Goal: Transaction & Acquisition: Purchase product/service

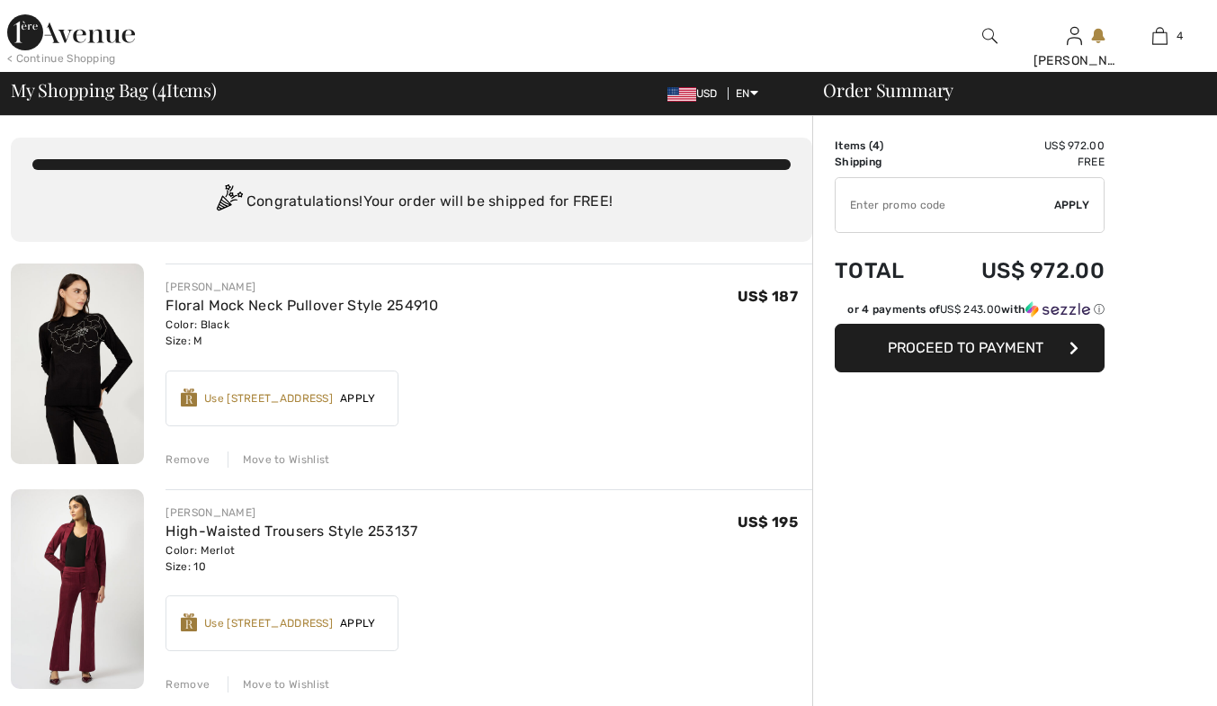
checkbox input "true"
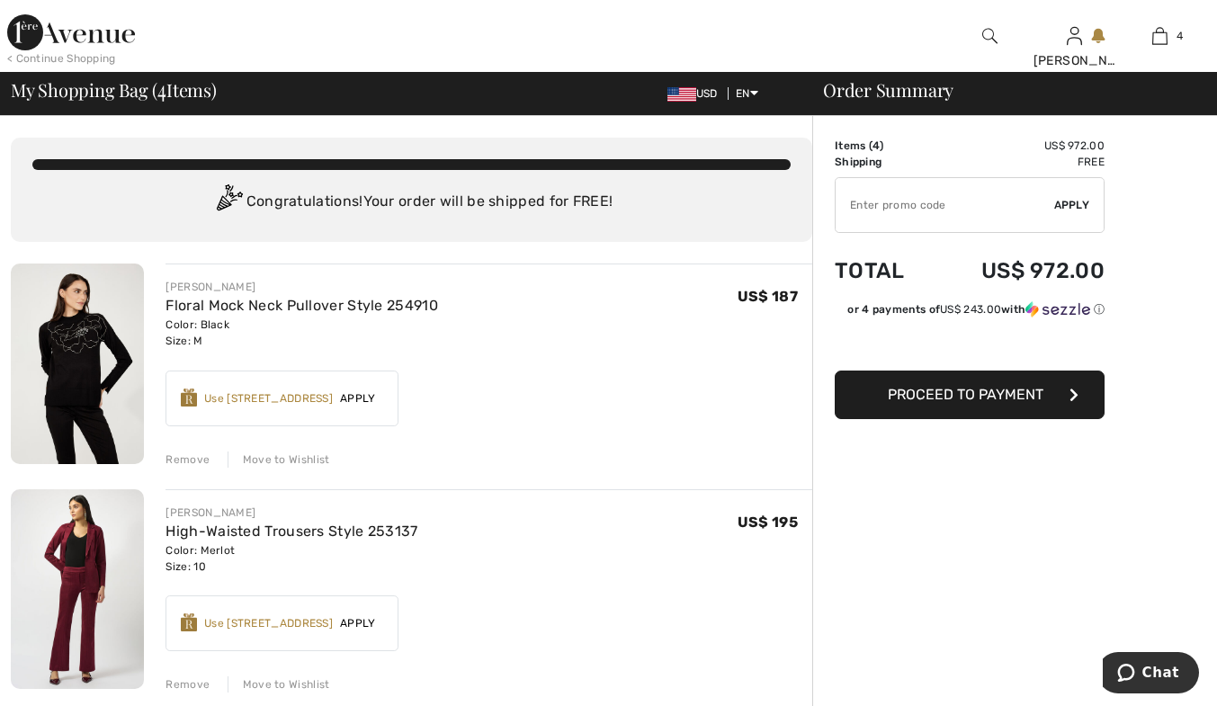
click at [183, 456] on div "Remove" at bounding box center [187, 459] width 44 height 16
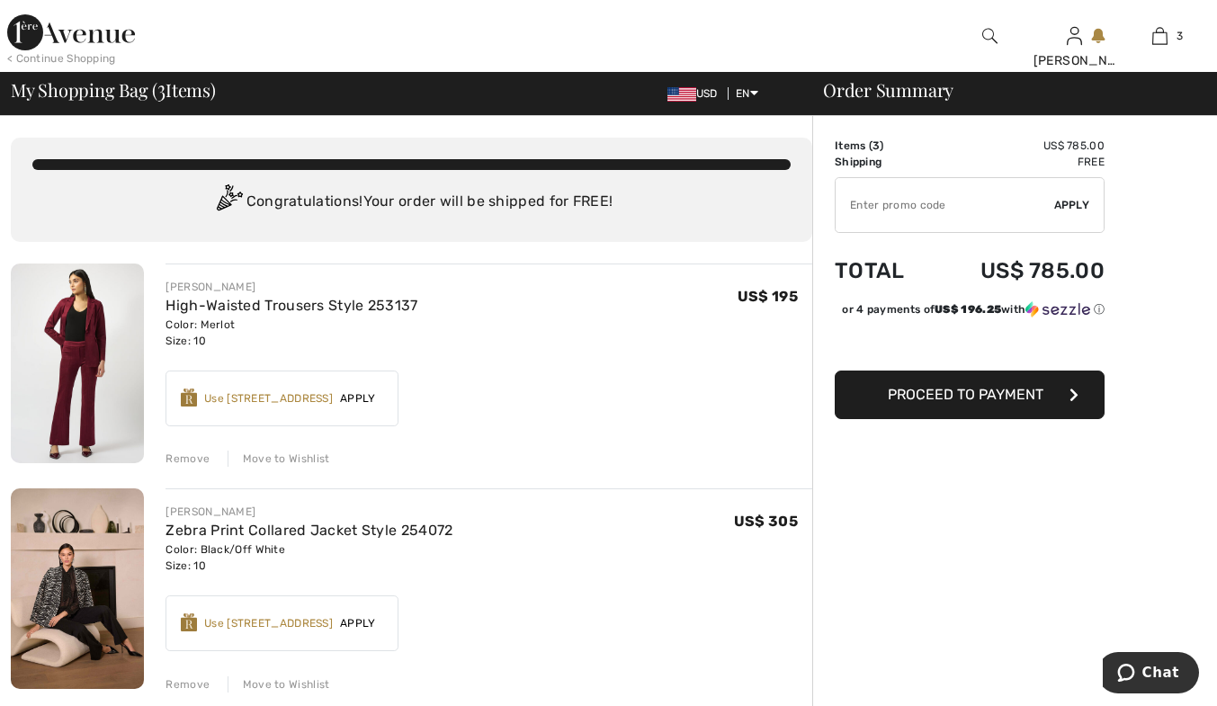
click at [183, 459] on div "Remove" at bounding box center [187, 458] width 44 height 16
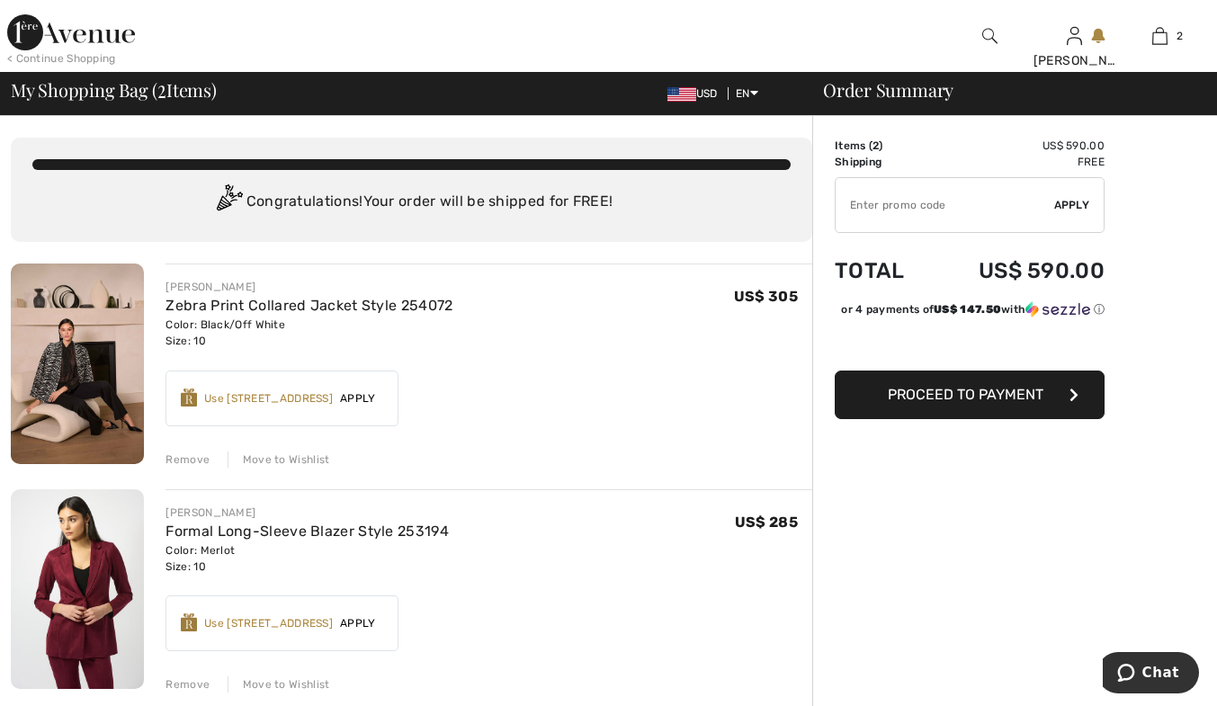
click at [184, 457] on div "Remove" at bounding box center [187, 459] width 44 height 16
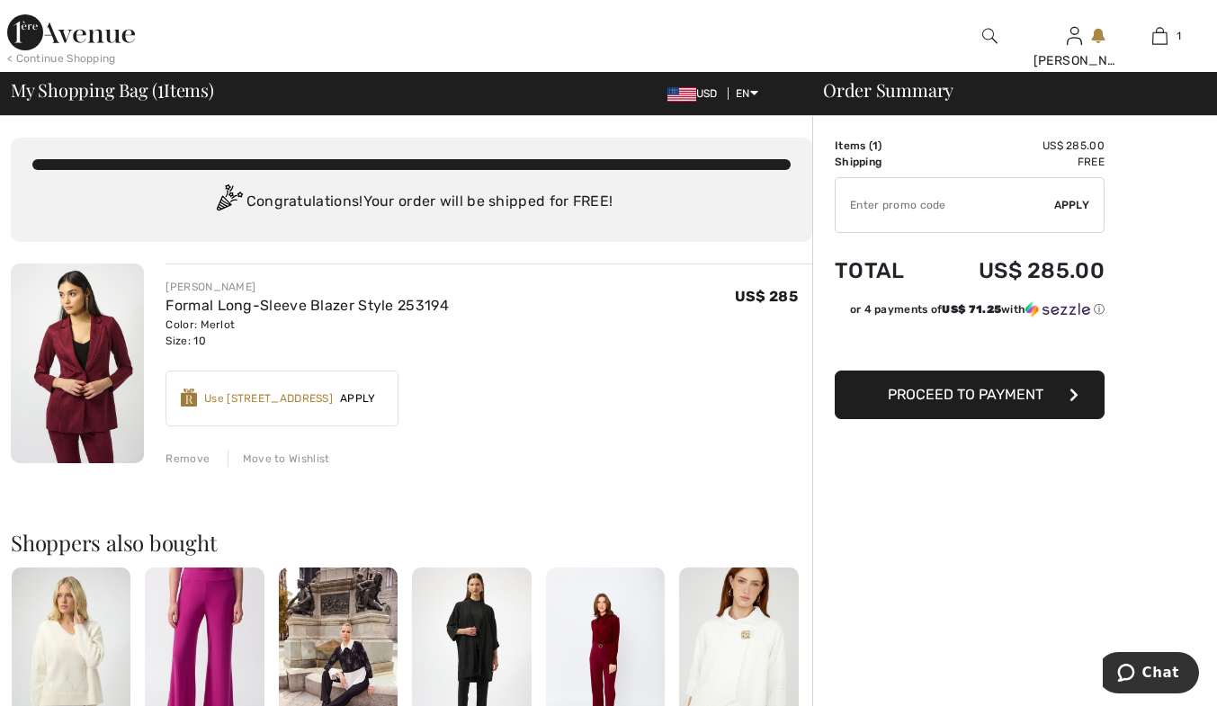
click at [187, 457] on div "Remove" at bounding box center [187, 458] width 44 height 16
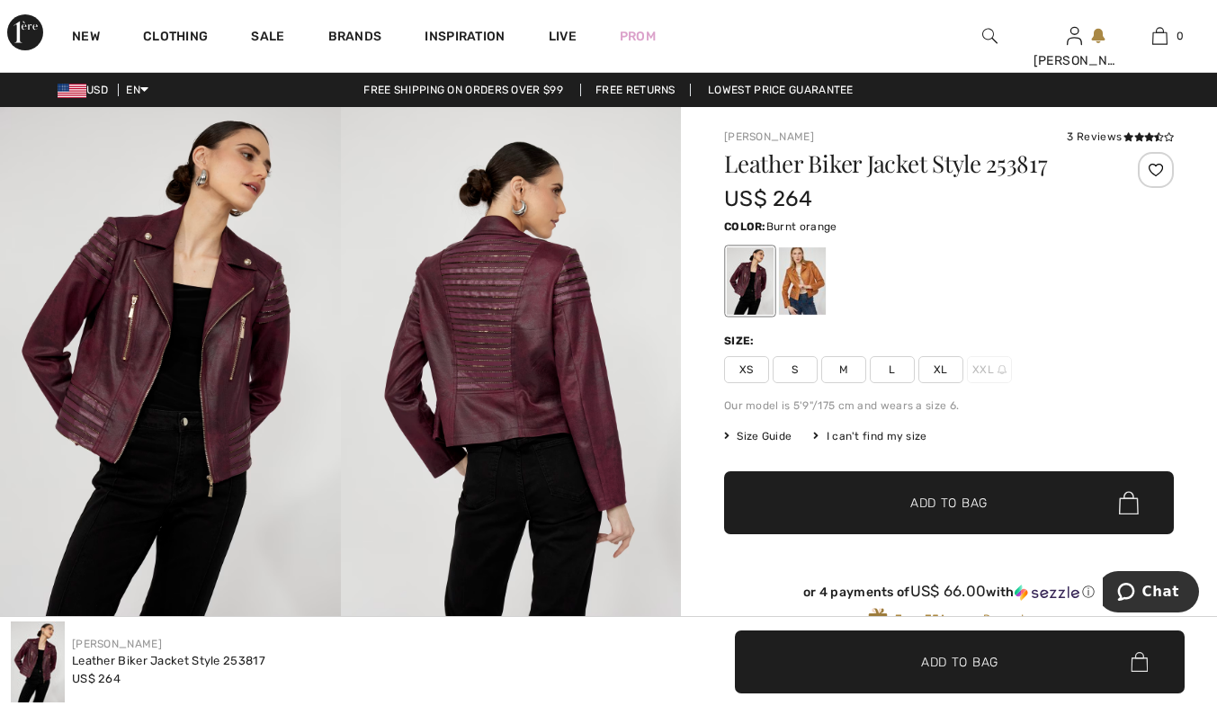
click at [796, 289] on div at bounding box center [802, 280] width 47 height 67
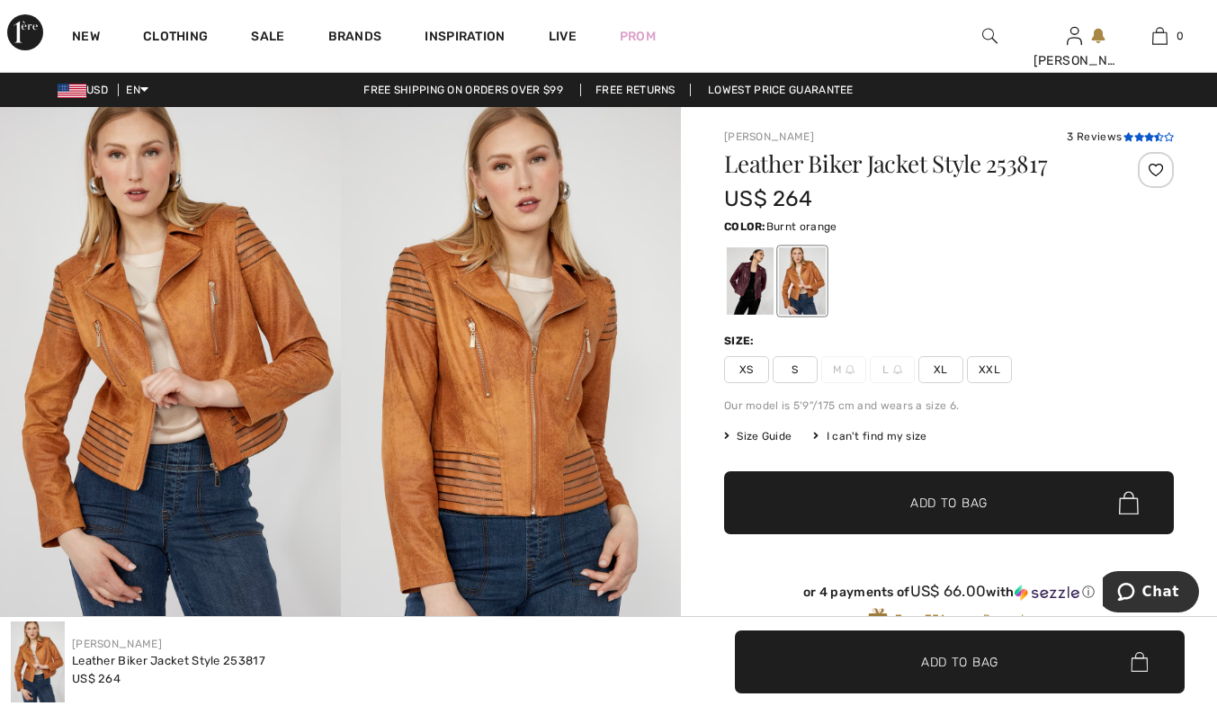
click at [1140, 137] on icon at bounding box center [1139, 136] width 10 height 9
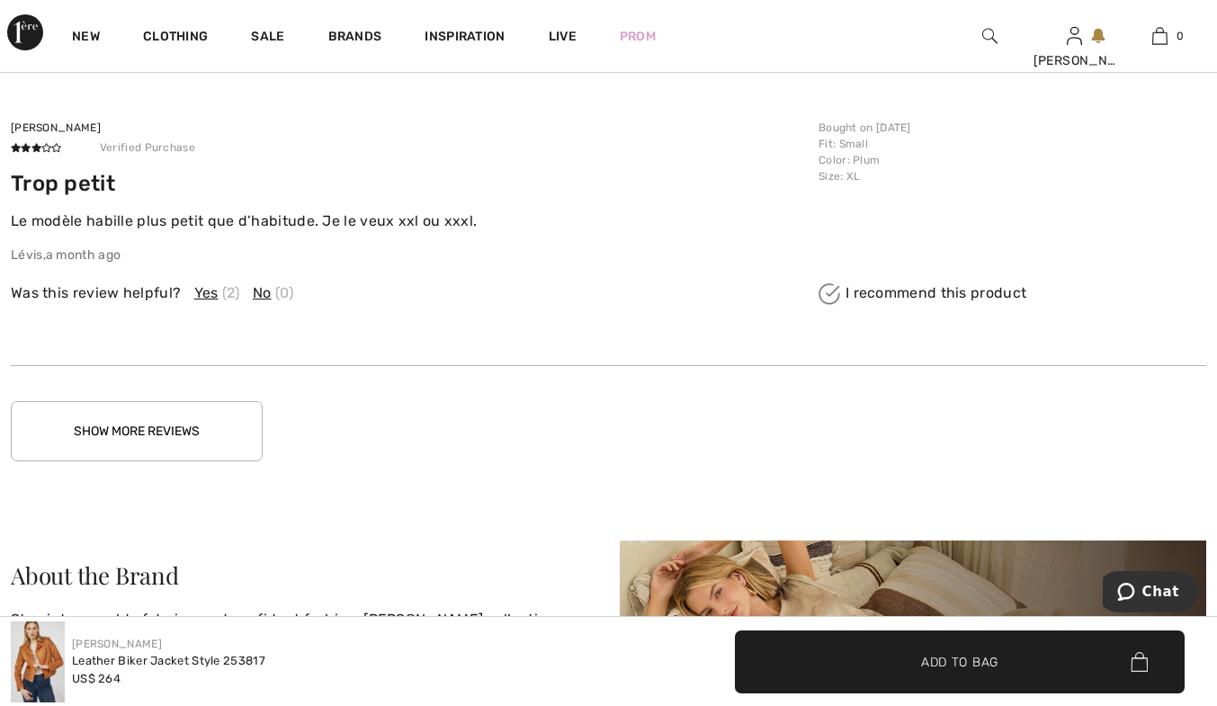
scroll to position [2774, 0]
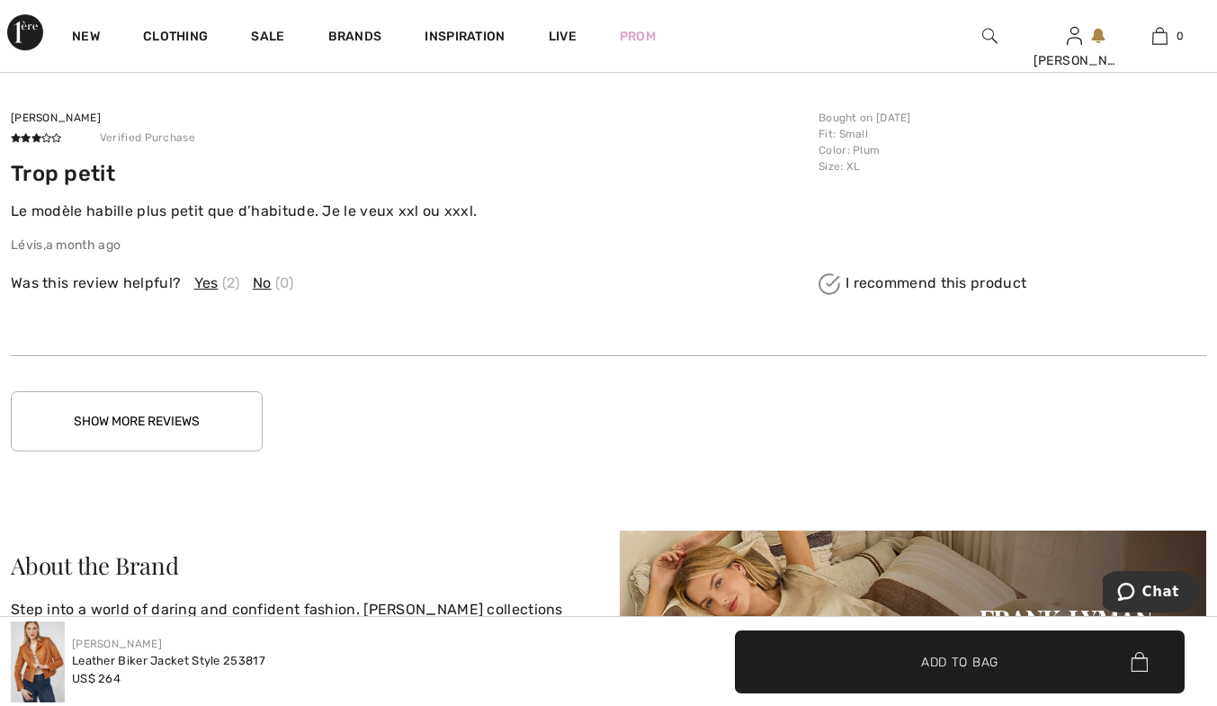
click at [228, 416] on button "Show More Reviews" at bounding box center [137, 421] width 252 height 60
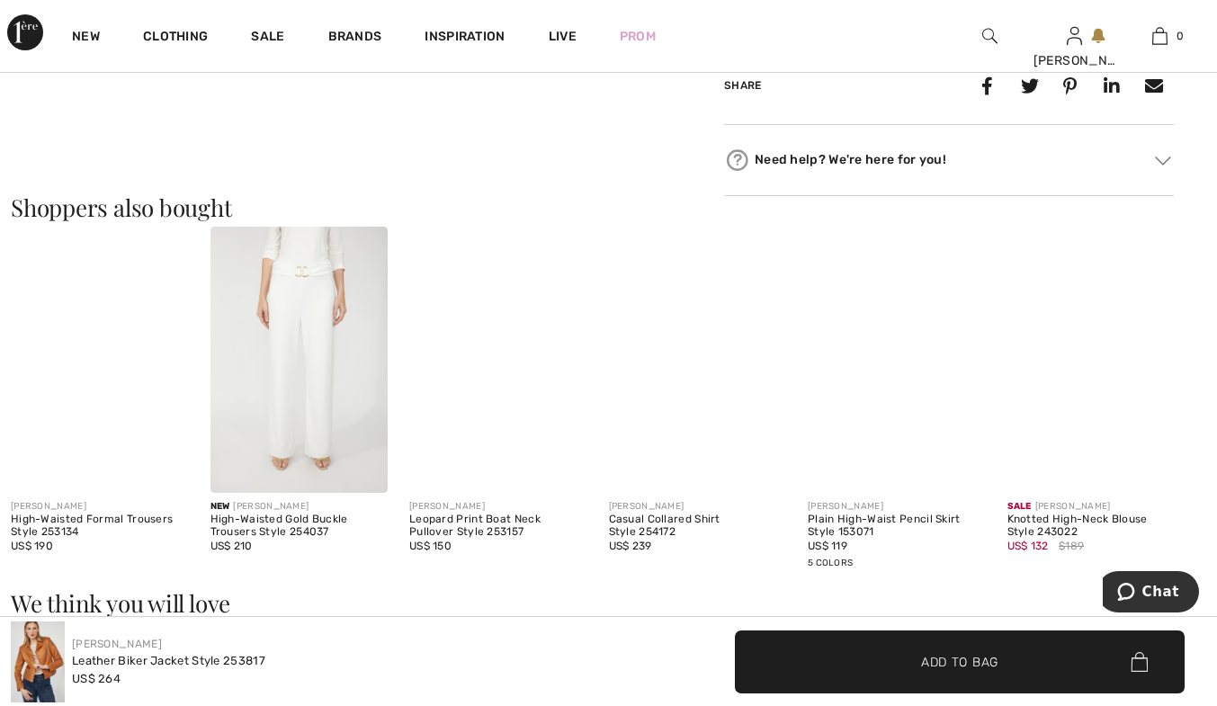
scroll to position [796, 0]
